Goal: Task Accomplishment & Management: Manage account settings

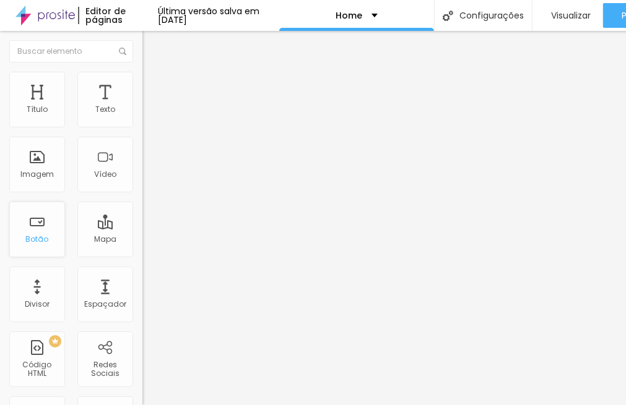
click at [54, 230] on div "Botão" at bounding box center [37, 230] width 56 height 56
click at [35, 245] on div "Botão" at bounding box center [37, 230] width 56 height 56
click at [84, 104] on div "Texto" at bounding box center [105, 100] width 56 height 56
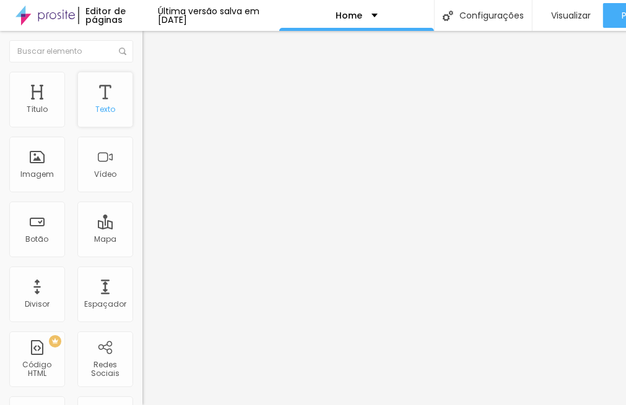
click at [111, 92] on div "Texto" at bounding box center [105, 100] width 56 height 56
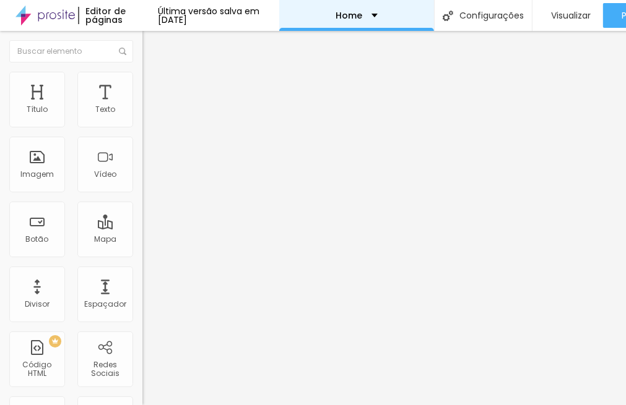
click at [377, 13] on div "Home" at bounding box center [356, 15] width 42 height 9
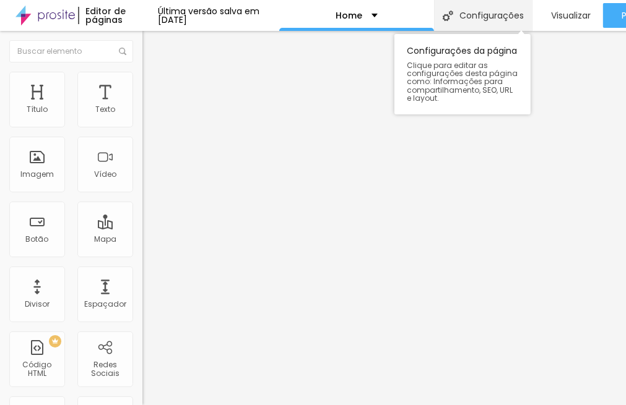
click at [483, 9] on div "Configurações" at bounding box center [483, 15] width 98 height 31
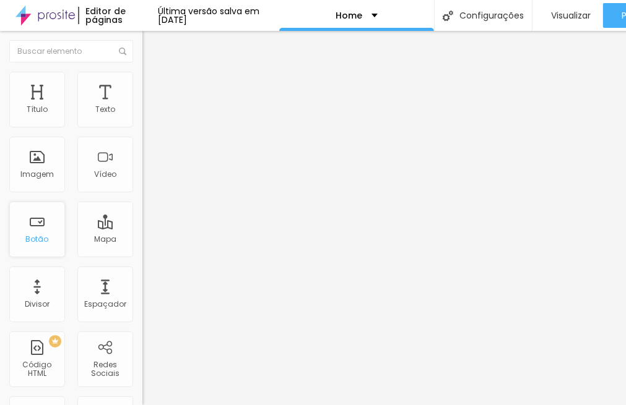
click at [37, 244] on div "Botão" at bounding box center [37, 230] width 56 height 56
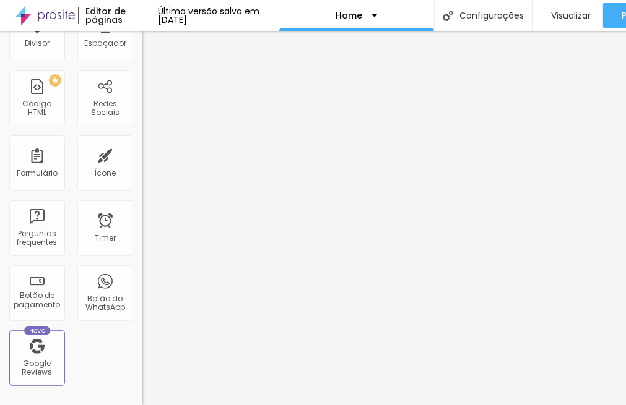
scroll to position [420, 0]
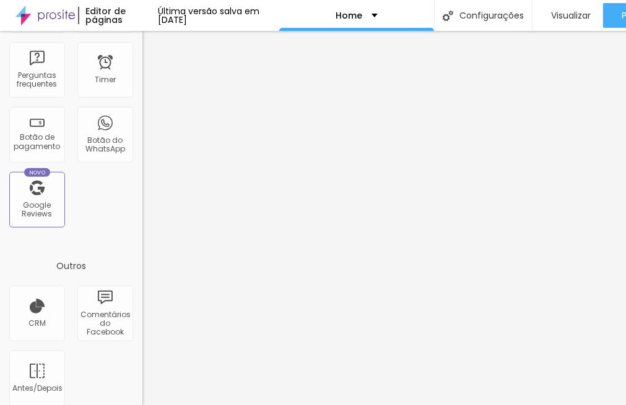
click at [30, 210] on div "Google Reviews" at bounding box center [36, 210] width 49 height 18
